Goal: Task Accomplishment & Management: Complete application form

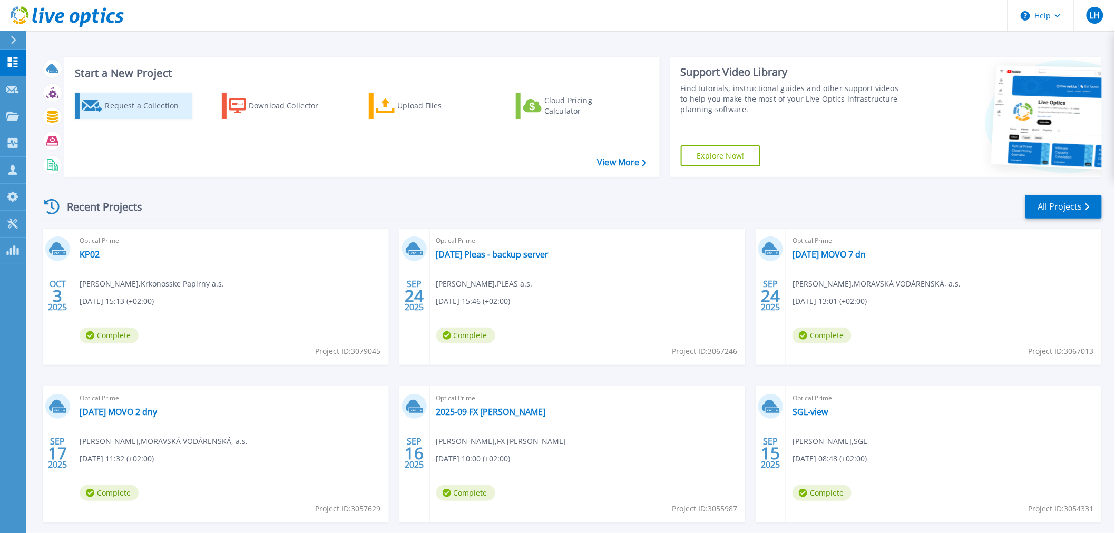
click at [148, 108] on div "Request a Collection" at bounding box center [147, 105] width 84 height 21
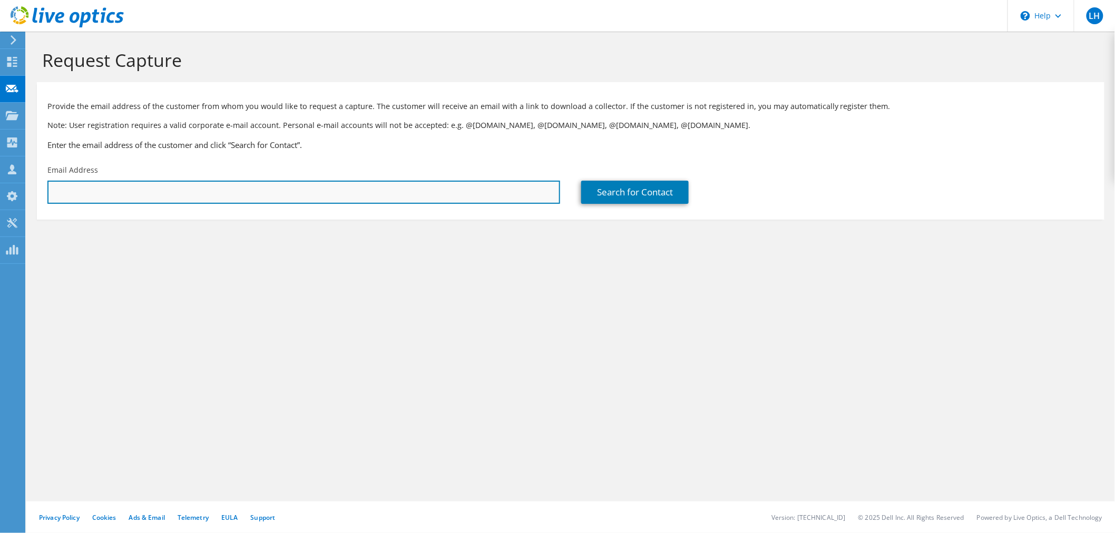
click at [214, 190] on input "text" at bounding box center [303, 192] width 513 height 23
paste input "[PERSON_NAME][EMAIL_ADDRESS][PERSON_NAME][PERSON_NAME][DOMAIN_NAME]"
type input "[PERSON_NAME][EMAIL_ADDRESS][PERSON_NAME][PERSON_NAME][DOMAIN_NAME]"
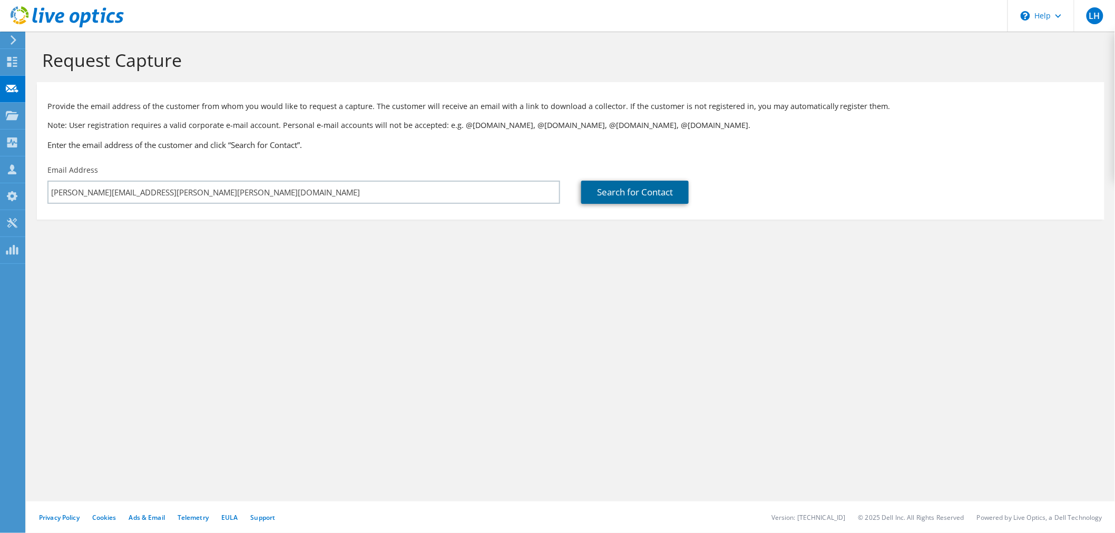
click at [641, 192] on link "Search for Contact" at bounding box center [635, 192] width 108 height 23
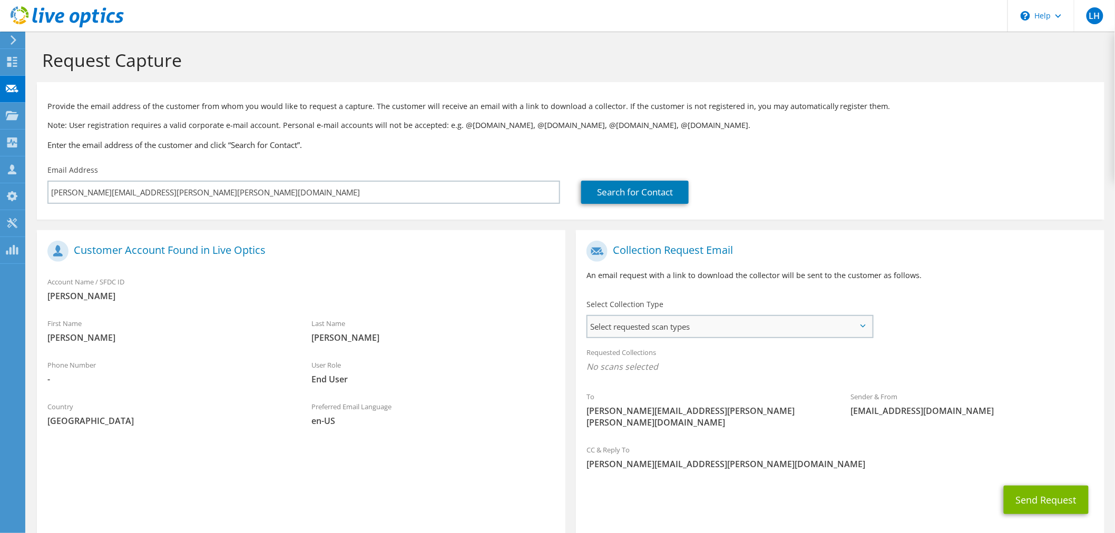
click at [615, 327] on span "Select requested scan types" at bounding box center [730, 326] width 285 height 21
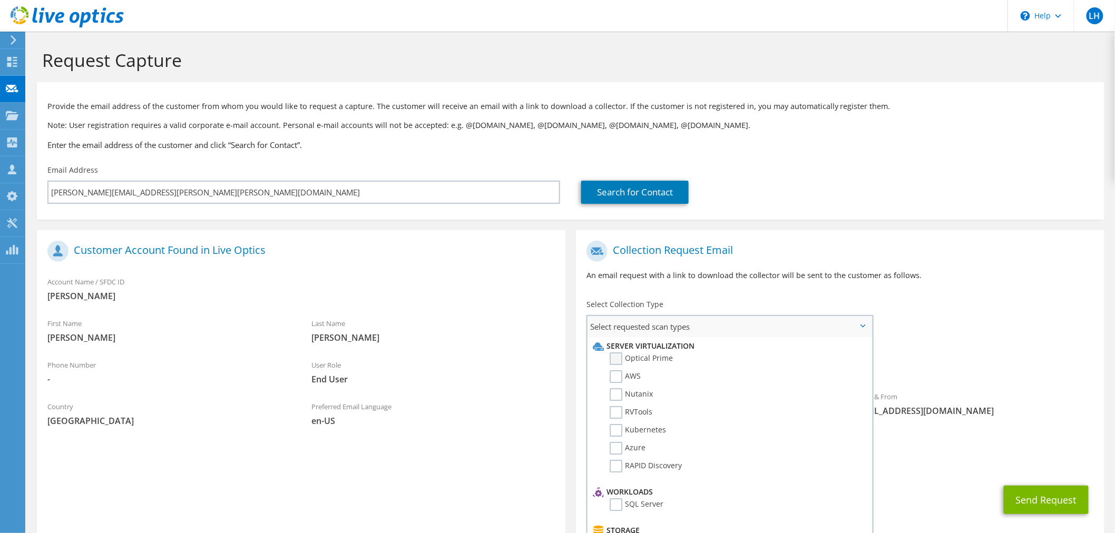
click at [615, 360] on label "Optical Prime" at bounding box center [641, 359] width 63 height 13
click at [0, 0] on input "Optical Prime" at bounding box center [0, 0] width 0 height 0
drag, startPoint x: 937, startPoint y: 311, endPoint x: 931, endPoint y: 307, distance: 6.9
click at [937, 310] on div "To [PERSON_NAME][EMAIL_ADDRESS][PERSON_NAME][PERSON_NAME][DOMAIN_NAME] Sender &…" at bounding box center [840, 339] width 529 height 207
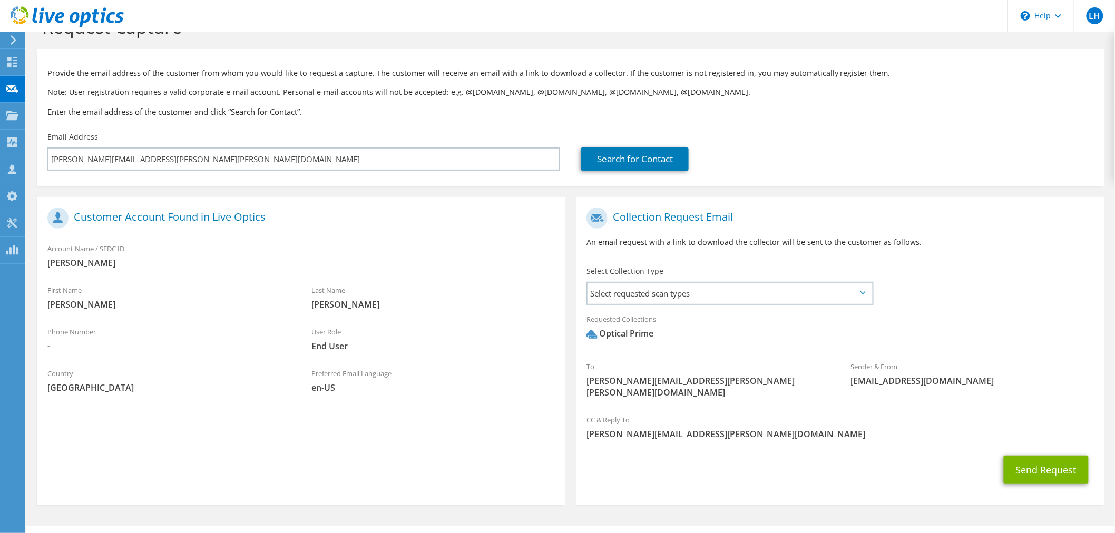
scroll to position [47, 0]
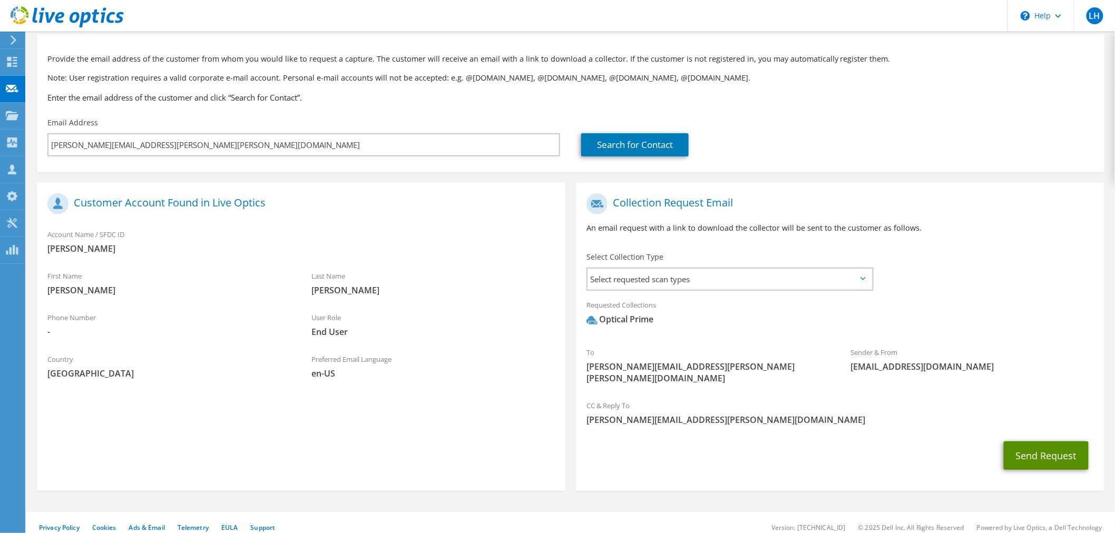
click at [1048, 443] on button "Send Request" at bounding box center [1046, 456] width 85 height 28
